Goal: Information Seeking & Learning: Check status

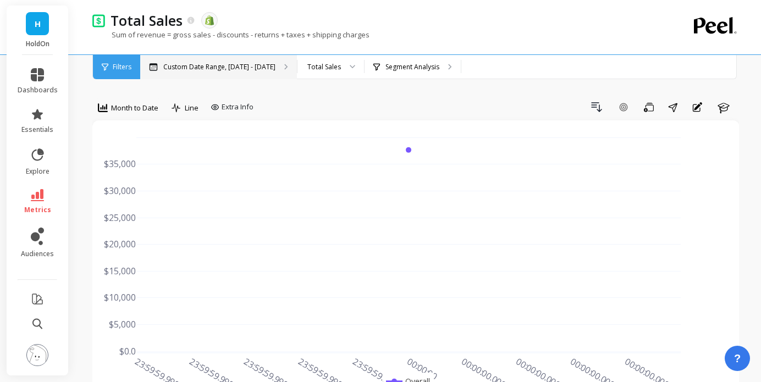
click at [219, 61] on div "Custom Date Range, [DATE] - [DATE]" at bounding box center [218, 67] width 157 height 24
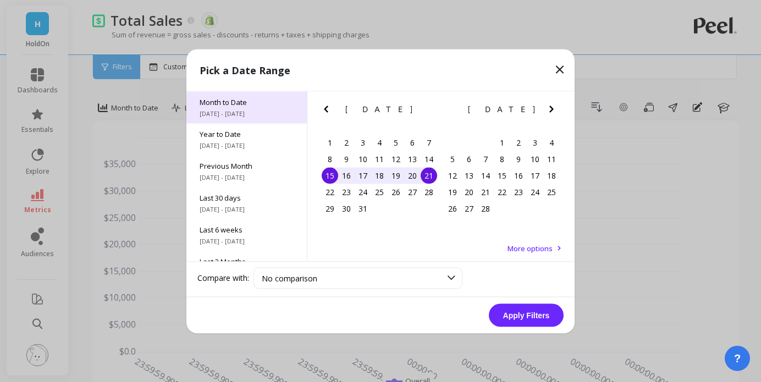
click at [231, 116] on span "[DATE] - [DATE]" at bounding box center [247, 113] width 94 height 9
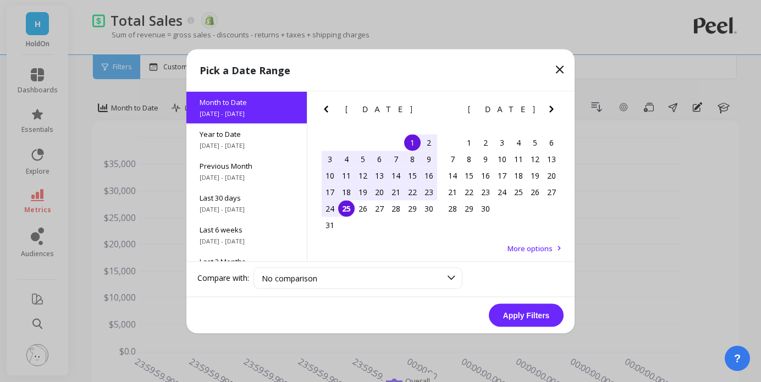
click at [413, 145] on div "1" at bounding box center [412, 142] width 17 height 17
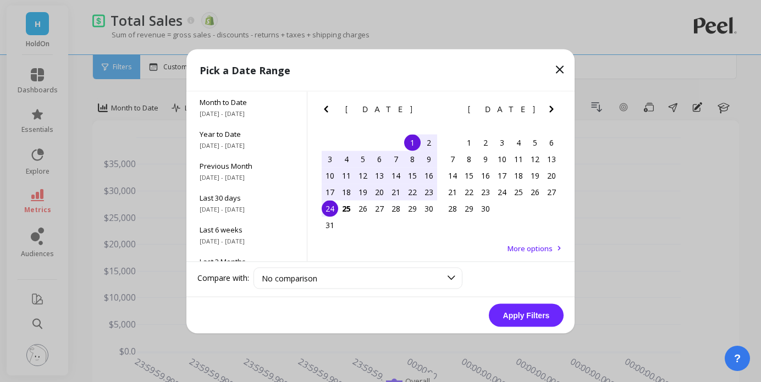
click at [331, 204] on div "24" at bounding box center [330, 208] width 17 height 17
click at [521, 306] on button "Apply Filters" at bounding box center [526, 315] width 75 height 23
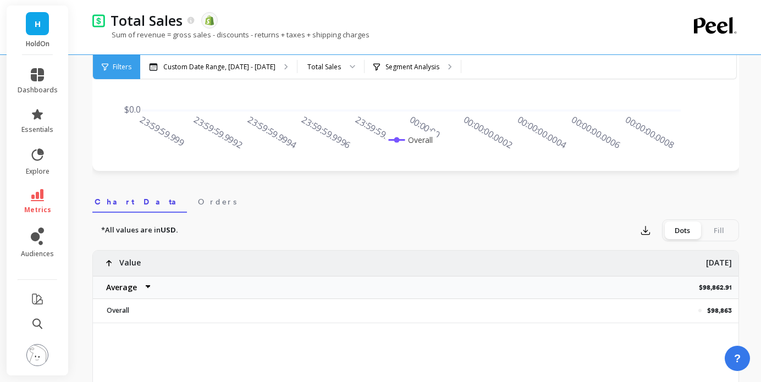
scroll to position [243, 0]
click at [708, 288] on p "$98,862.91" at bounding box center [719, 287] width 40 height 9
click at [140, 282] on select "Average Sum Max Min" at bounding box center [126, 287] width 66 height 22
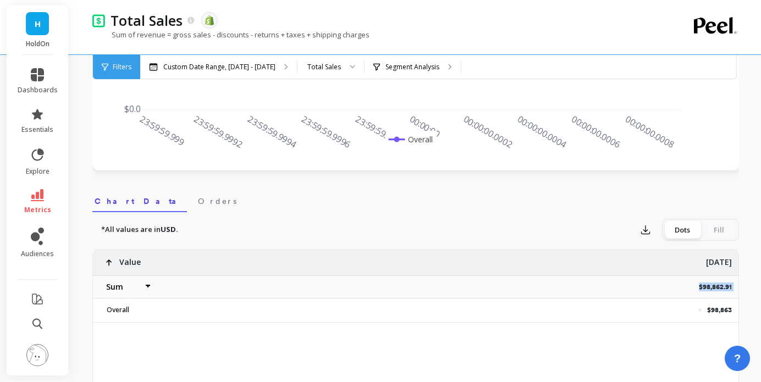
select select "sum"
click at [717, 286] on p "$98,862.91" at bounding box center [719, 287] width 40 height 9
click at [717, 287] on p "$98,862.91" at bounding box center [719, 287] width 40 height 9
copy p "$98,862.91"
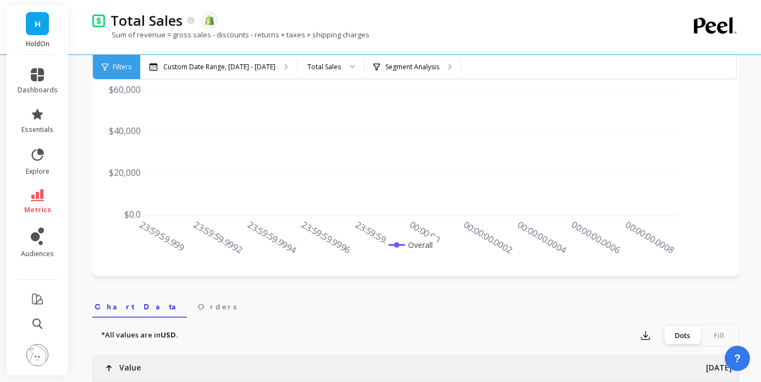
scroll to position [133, 0]
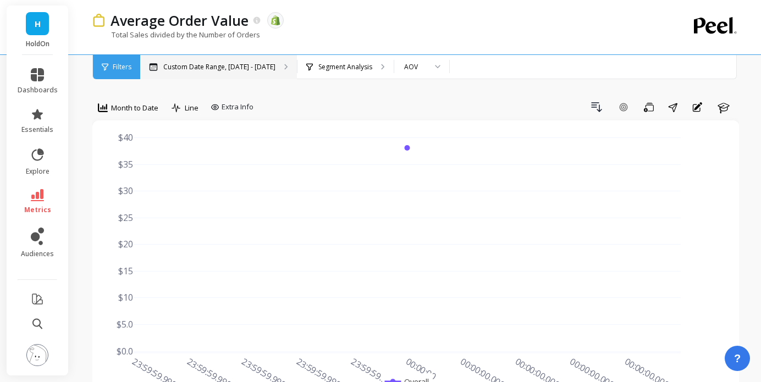
click at [208, 63] on p "Custom Date Range, [DATE] - [DATE]" at bounding box center [219, 67] width 112 height 9
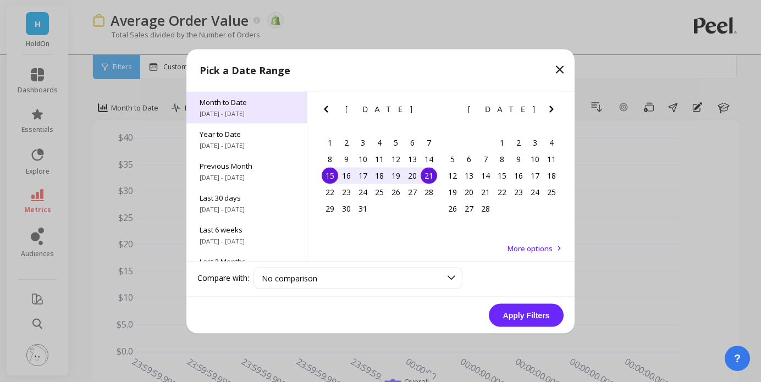
click at [218, 107] on div "Month to Date 8/1/2025 - 8/25/2025" at bounding box center [247, 107] width 120 height 32
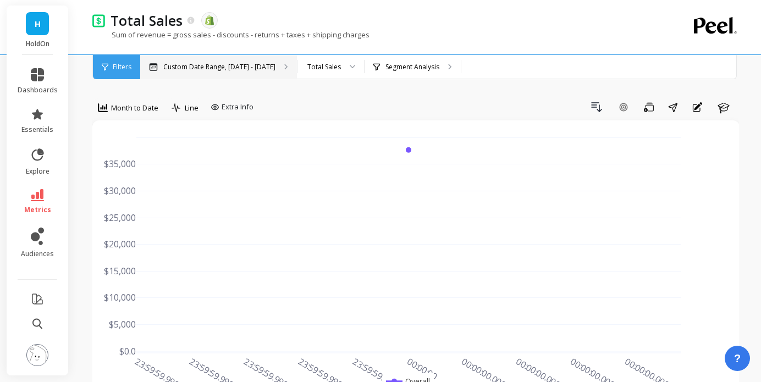
click at [222, 63] on p "Custom Date Range, [DATE] - [DATE]" at bounding box center [219, 67] width 112 height 9
click at [38, 200] on icon at bounding box center [37, 195] width 13 height 12
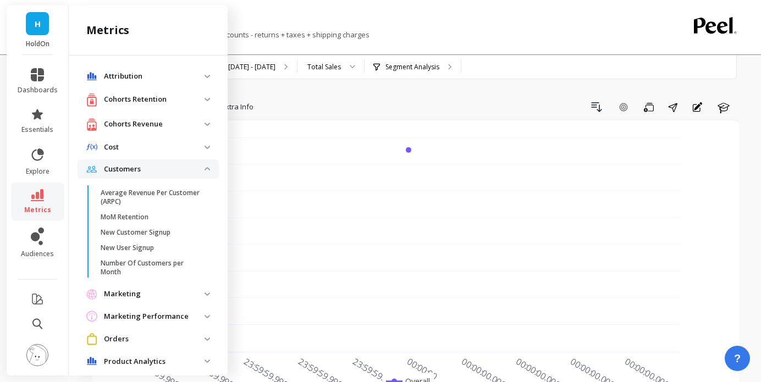
scroll to position [252, 0]
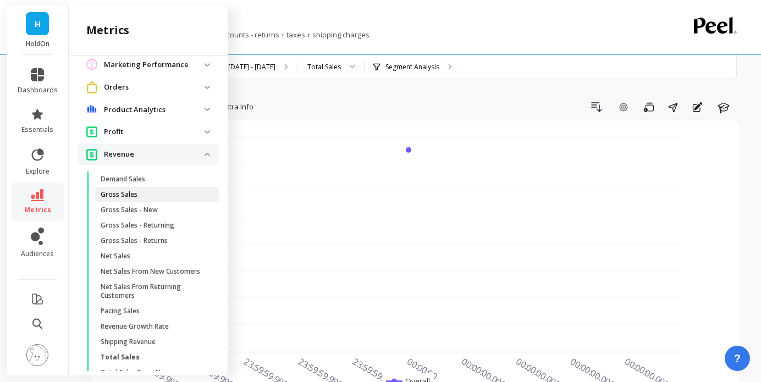
click at [143, 192] on span "Gross Sales" at bounding box center [153, 194] width 105 height 9
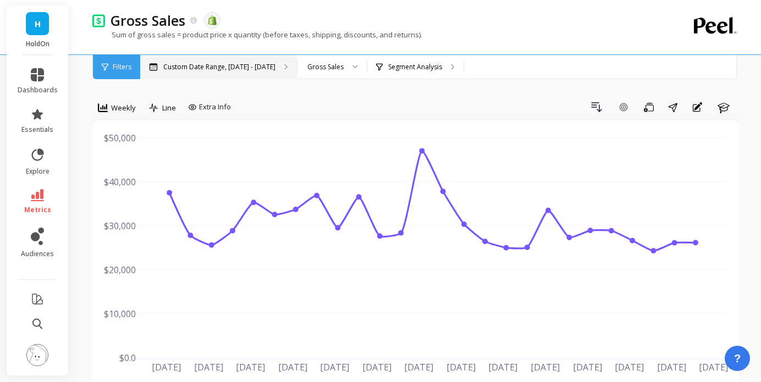
click at [256, 68] on p "Custom Date Range, Mar 1 - Aug 24" at bounding box center [219, 67] width 112 height 9
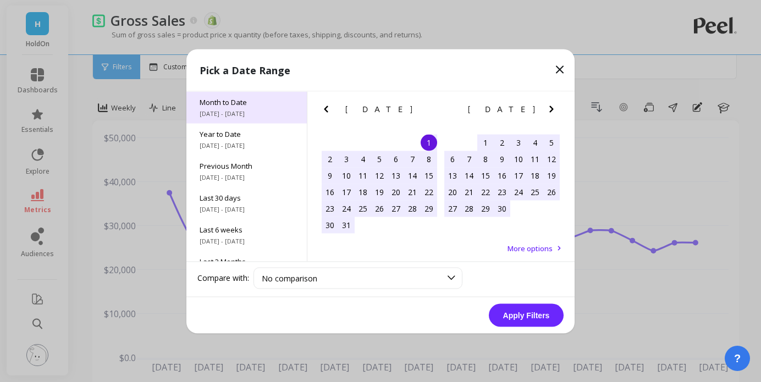
click at [239, 107] on div "Month to Date 8/1/2025 - 8/25/2025" at bounding box center [247, 107] width 120 height 32
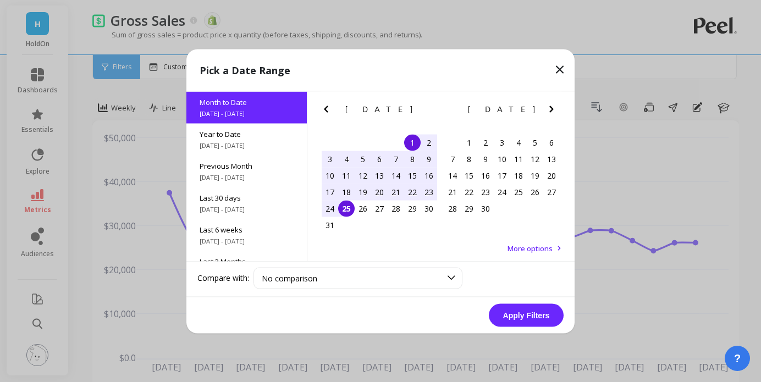
click at [413, 141] on div "1" at bounding box center [412, 142] width 17 height 17
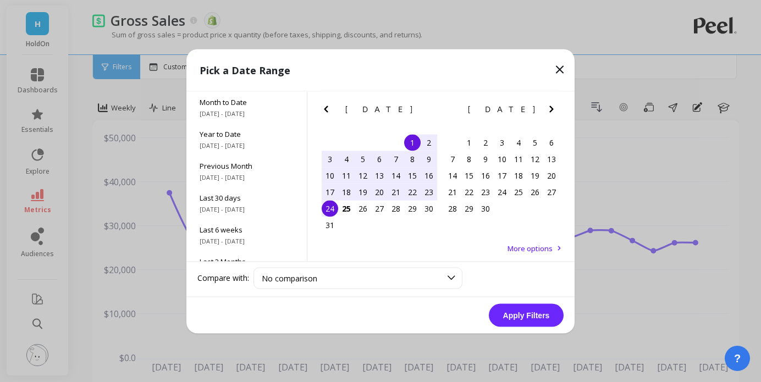
click at [330, 208] on div "24" at bounding box center [330, 208] width 17 height 17
click at [515, 320] on button "Apply Filters" at bounding box center [526, 315] width 75 height 23
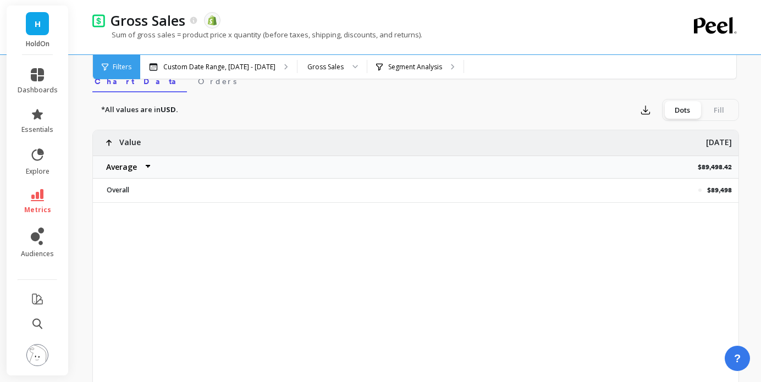
scroll to position [405, 0]
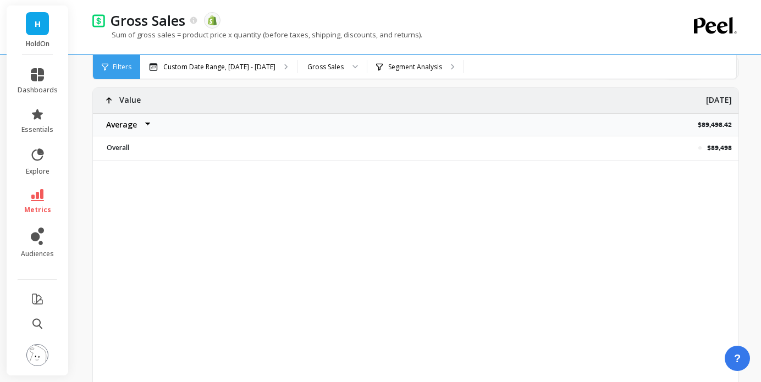
click at [123, 127] on select "Average Sum Max Min" at bounding box center [126, 125] width 66 height 22
select select "sum"
click at [200, 224] on div "$89,498 Value Average Sum Max Min Aug 1 $89,498.42 Overall Overall" at bounding box center [415, 260] width 647 height 347
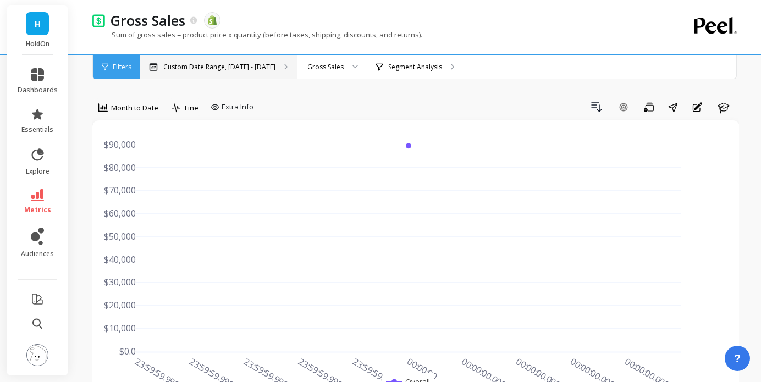
click at [233, 60] on div "Custom Date Range, Aug 1 - Aug 24" at bounding box center [218, 67] width 157 height 24
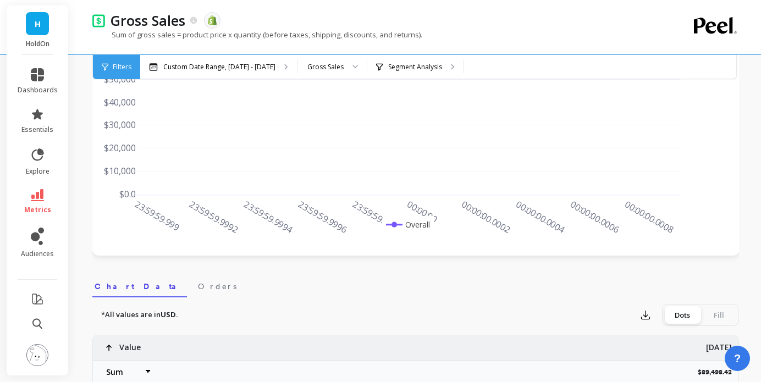
scroll to position [299, 0]
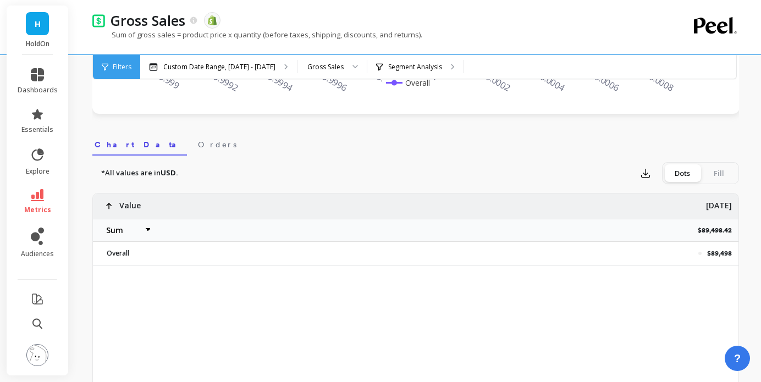
click at [38, 194] on icon at bounding box center [37, 195] width 13 height 12
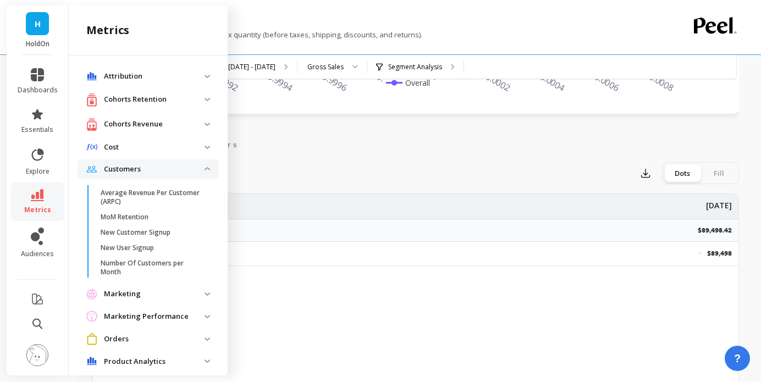
scroll to position [252, 0]
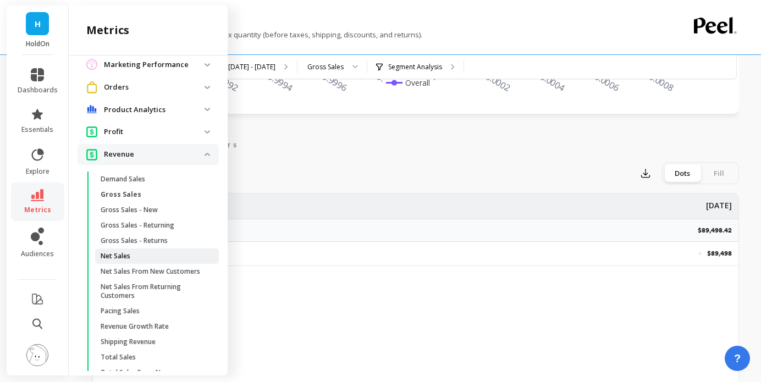
click at [141, 257] on span "Net Sales" at bounding box center [153, 256] width 105 height 9
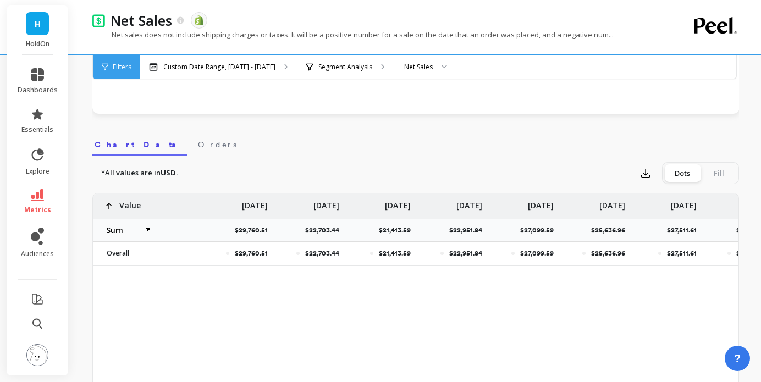
select select "sum"
click at [242, 63] on p "Custom Date Range, Mar 1 - Aug 24" at bounding box center [219, 67] width 112 height 9
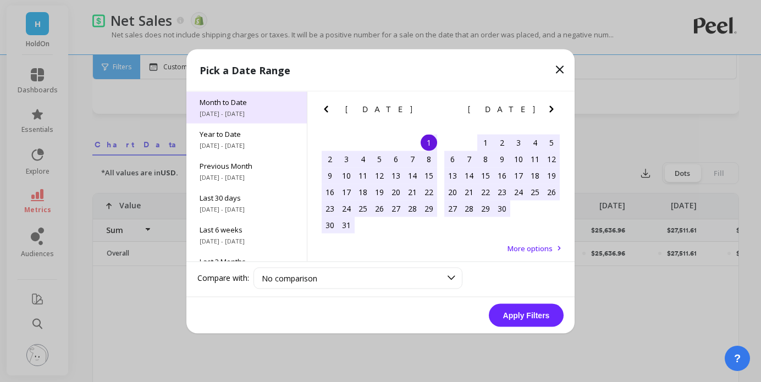
click at [225, 109] on span "[DATE] - [DATE]" at bounding box center [247, 113] width 94 height 9
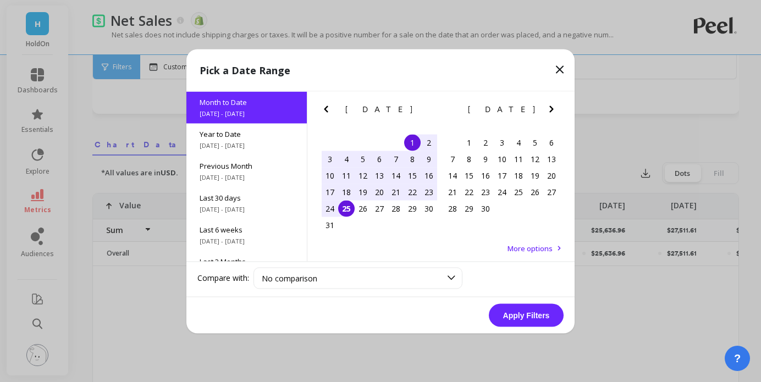
click at [413, 137] on div "1" at bounding box center [412, 142] width 17 height 17
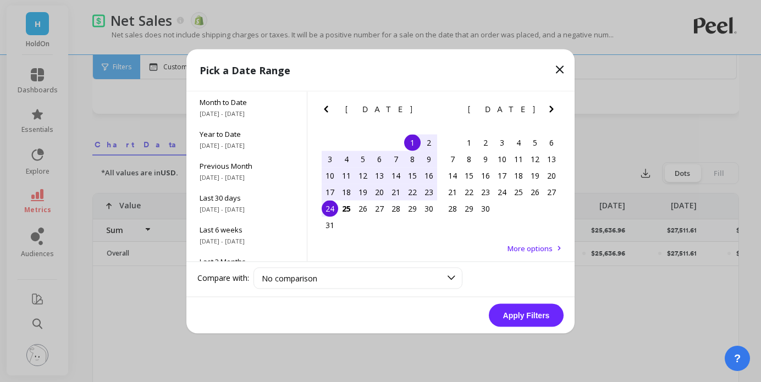
click at [327, 210] on div "24" at bounding box center [330, 208] width 17 height 17
click at [501, 312] on button "Apply Filters" at bounding box center [526, 315] width 75 height 23
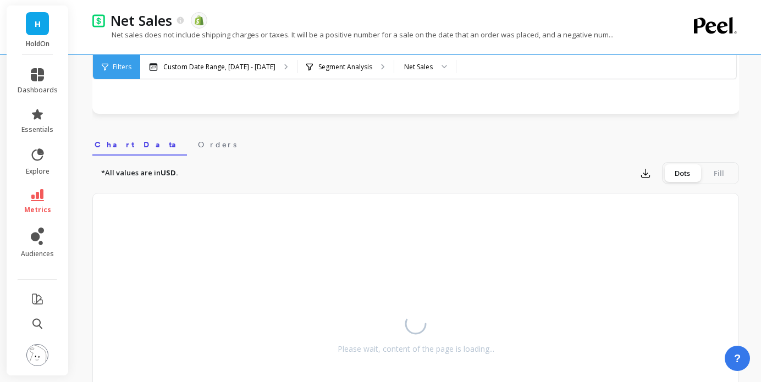
select select "sum"
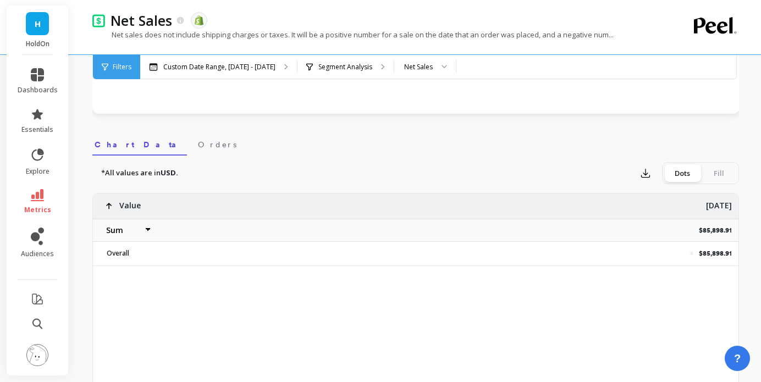
select select "sum"
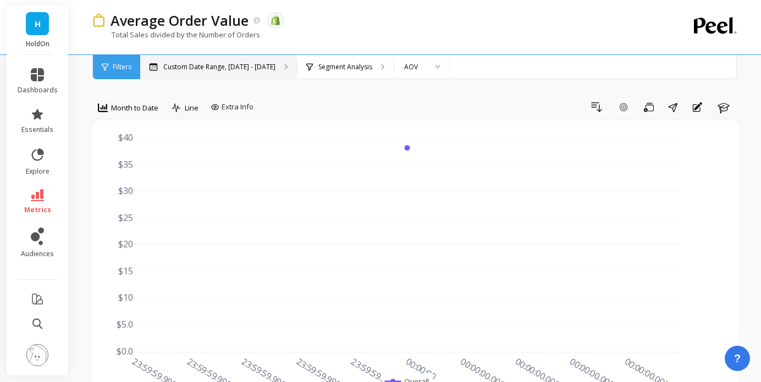
click at [220, 70] on p "Custom Date Range, [DATE] - [DATE]" at bounding box center [219, 67] width 112 height 9
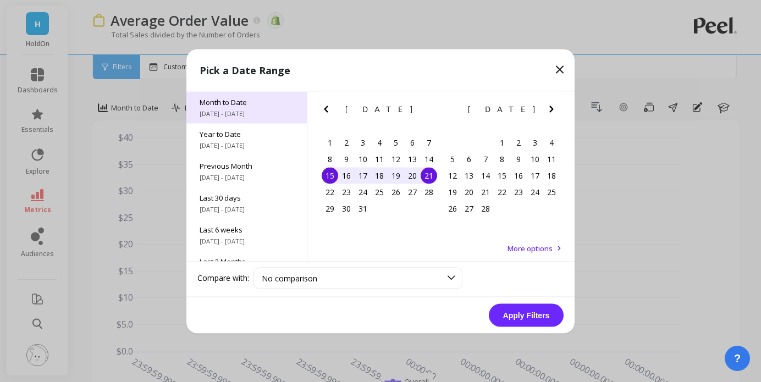
click at [257, 114] on span "[DATE] - [DATE]" at bounding box center [247, 113] width 94 height 9
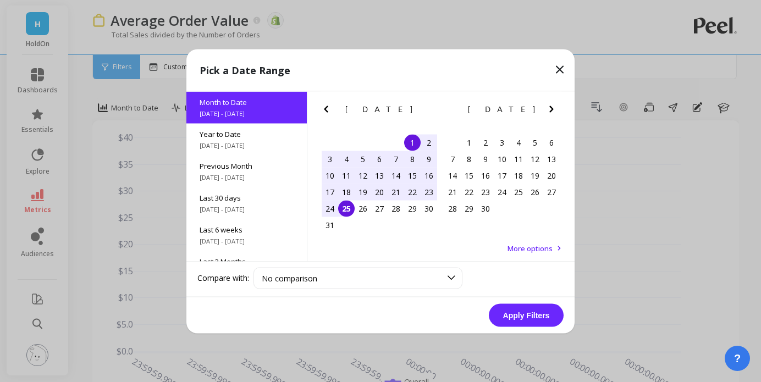
click at [534, 318] on button "Apply Filters" at bounding box center [526, 315] width 75 height 23
